Goal: Navigation & Orientation: Find specific page/section

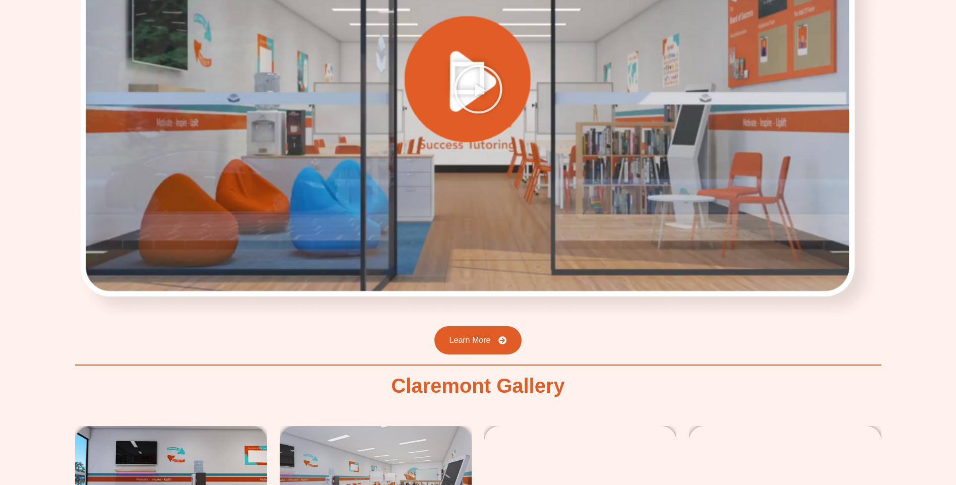
scroll to position [1748, 0]
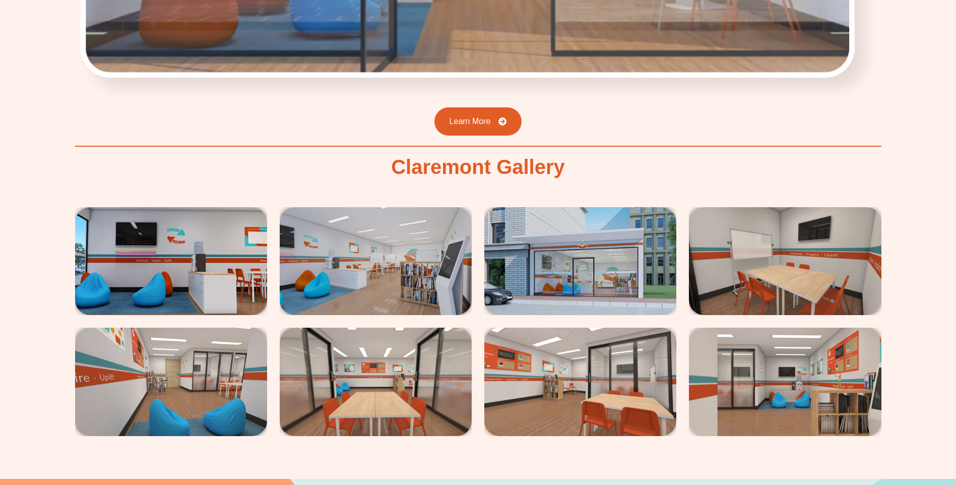
click at [374, 273] on img at bounding box center [376, 261] width 192 height 108
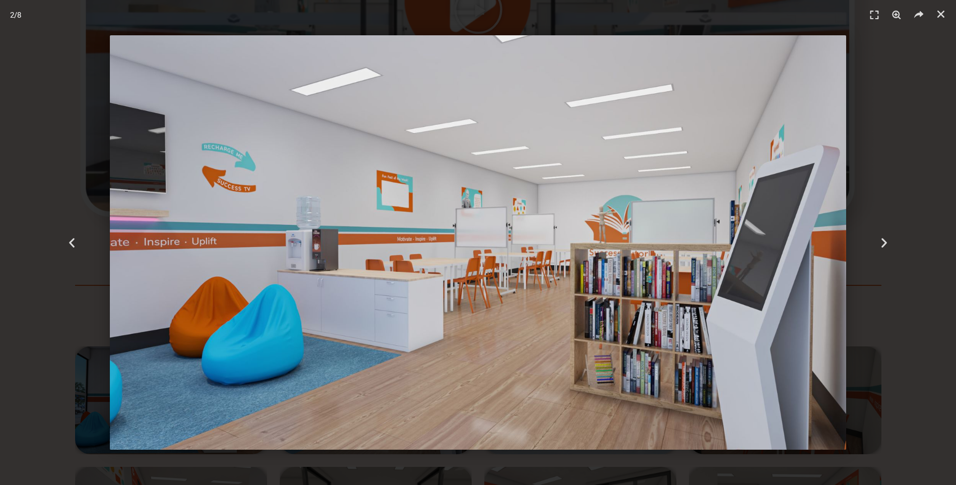
scroll to position [1529, 0]
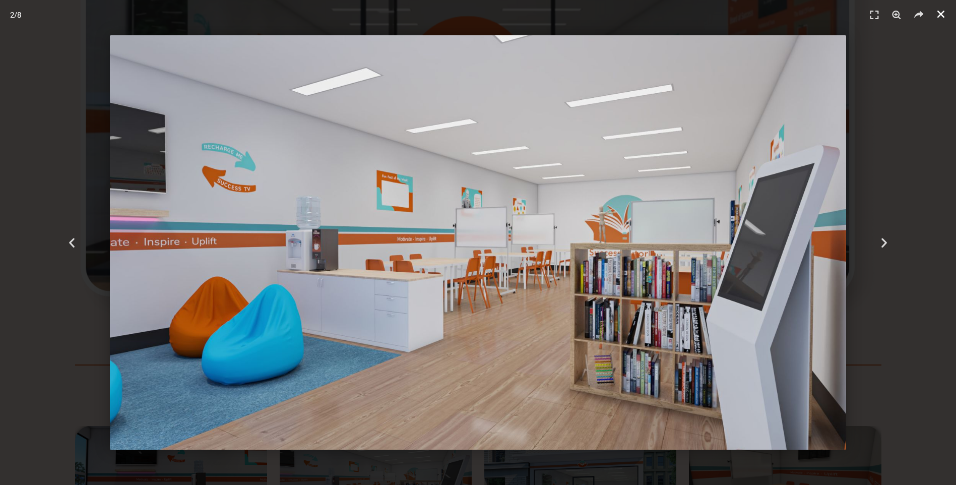
click at [943, 11] on icon "Close (Esc)" at bounding box center [941, 14] width 10 height 10
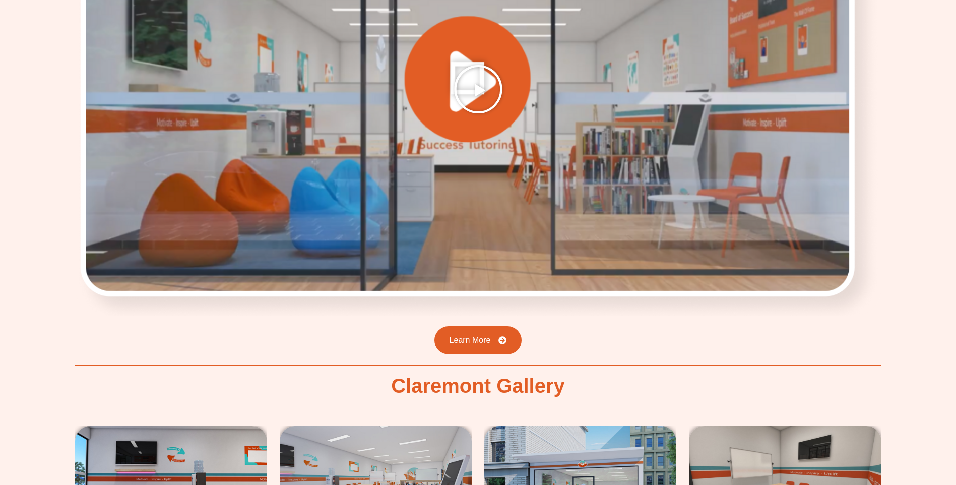
scroll to position [1092, 0]
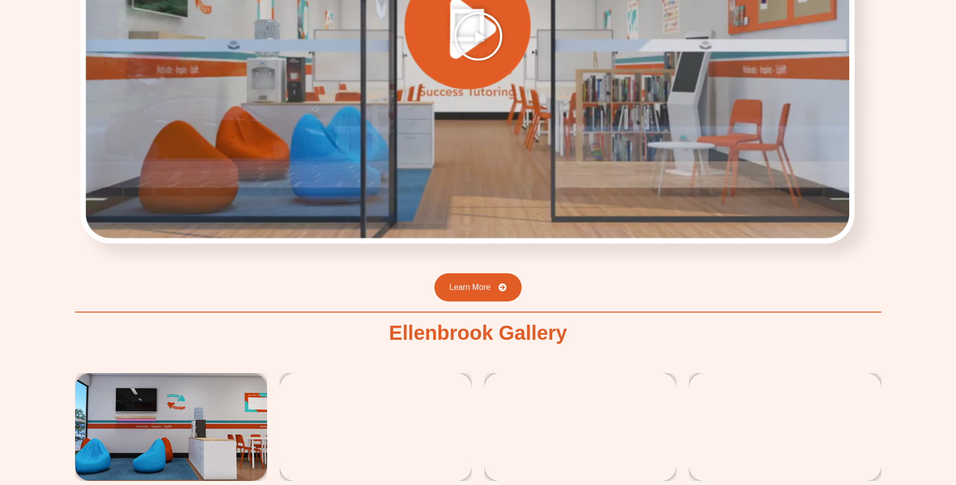
scroll to position [1748, 0]
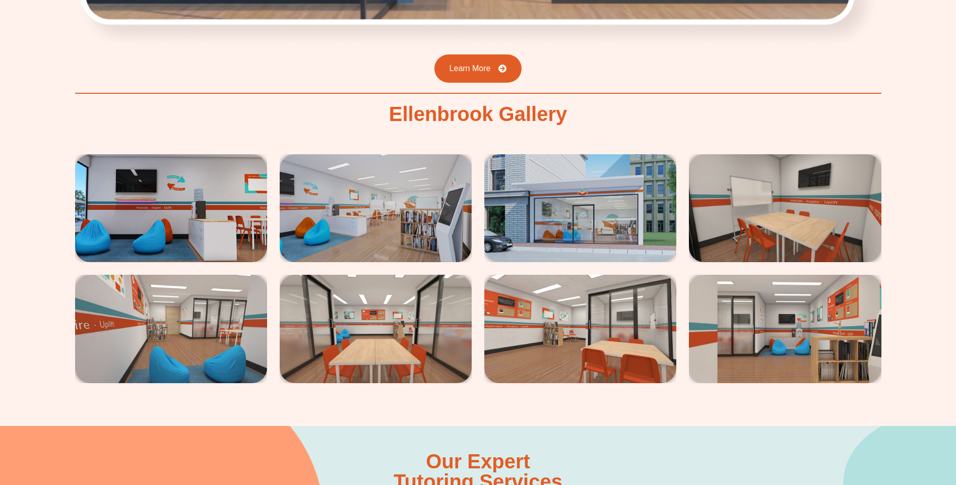
click at [366, 234] on img at bounding box center [376, 208] width 192 height 108
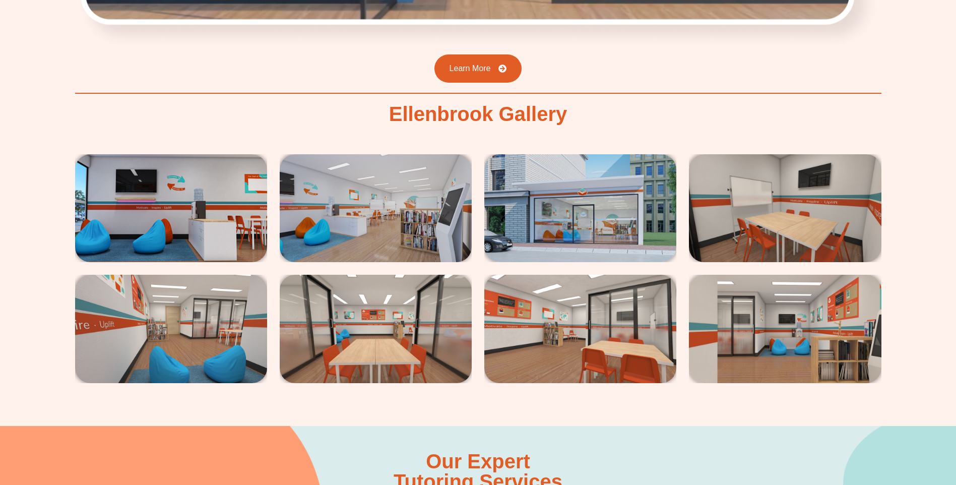
click at [603, 217] on img at bounding box center [580, 208] width 192 height 108
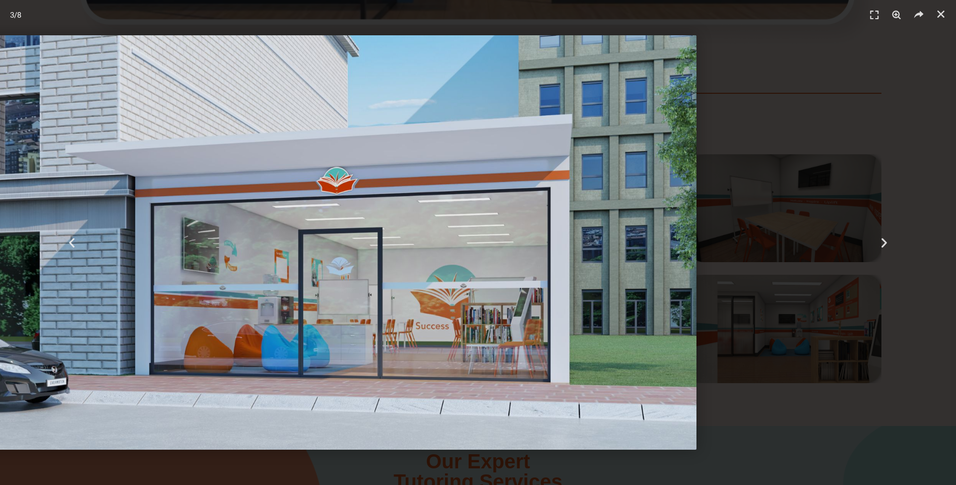
click at [398, 373] on img "3 / 8" at bounding box center [328, 242] width 736 height 414
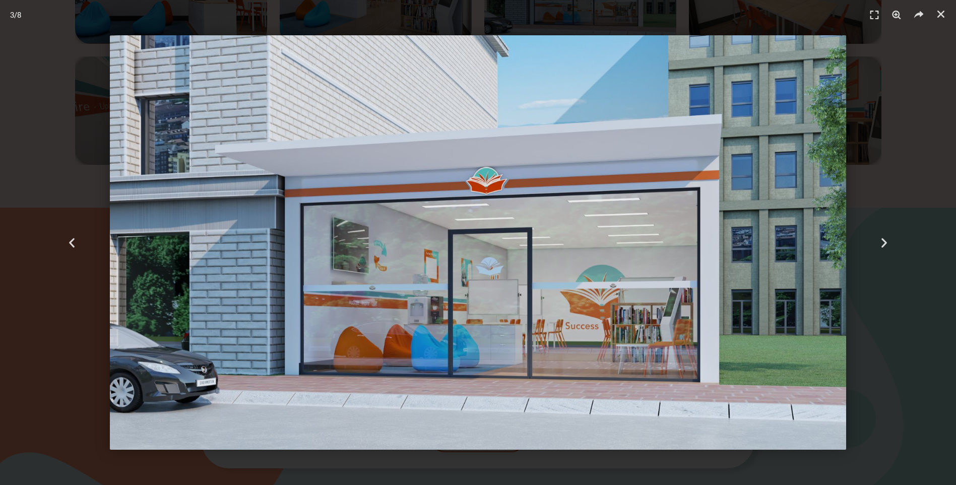
scroll to position [2184, 0]
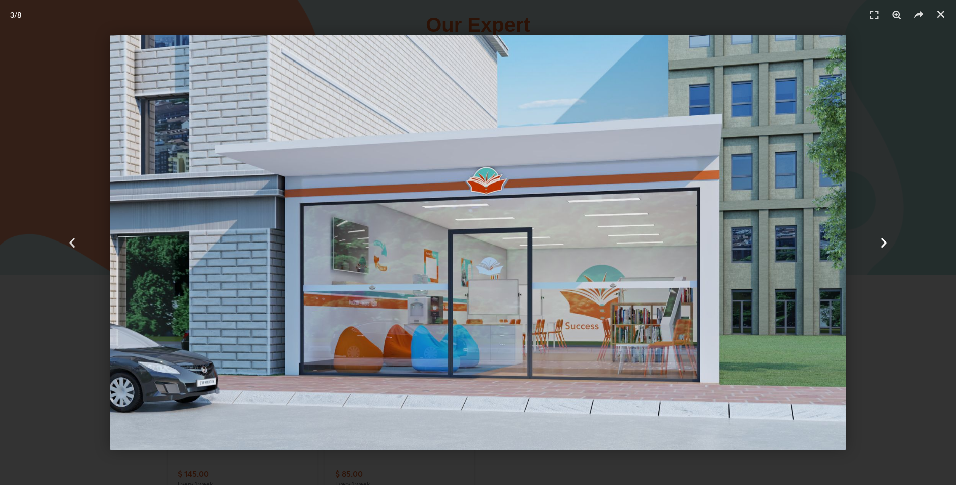
drag, startPoint x: 888, startPoint y: 239, endPoint x: 889, endPoint y: 171, distance: 68.6
click at [888, 240] on icon "Next slide" at bounding box center [884, 242] width 13 height 13
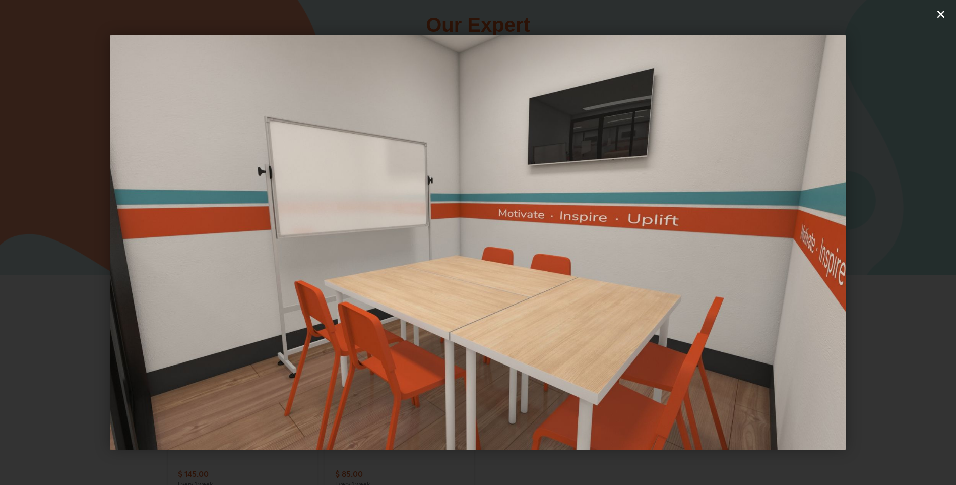
click at [941, 13] on icon "Close (Esc)" at bounding box center [941, 14] width 10 height 10
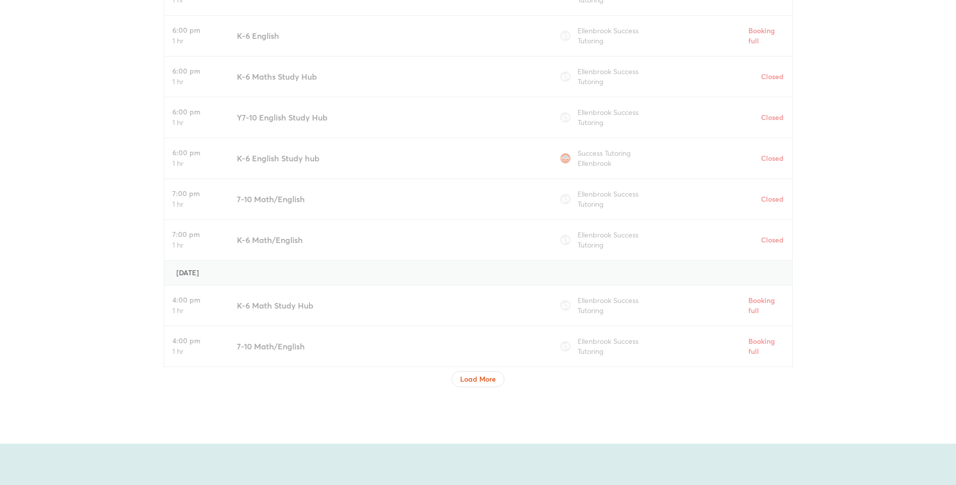
scroll to position [3495, 0]
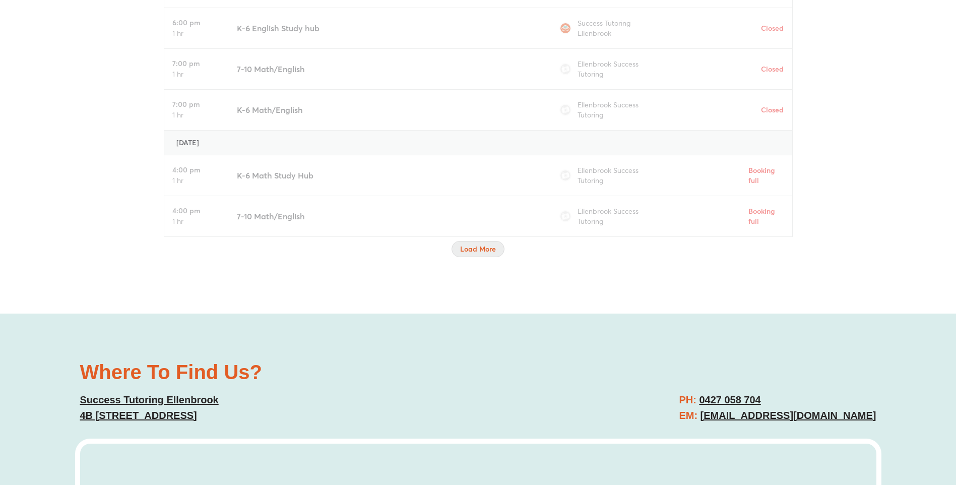
click at [478, 252] on span "Load More" at bounding box center [478, 249] width 36 height 10
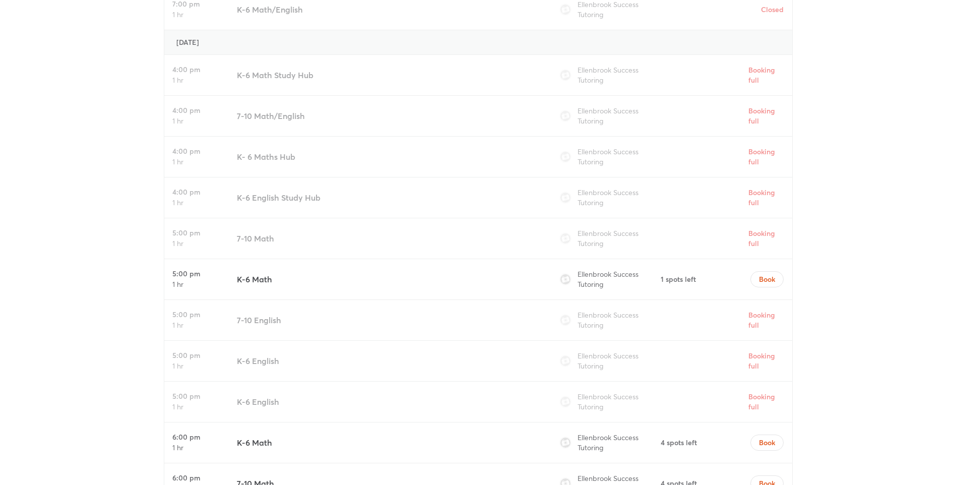
scroll to position [3932, 0]
